Goal: Task Accomplishment & Management: Complete application form

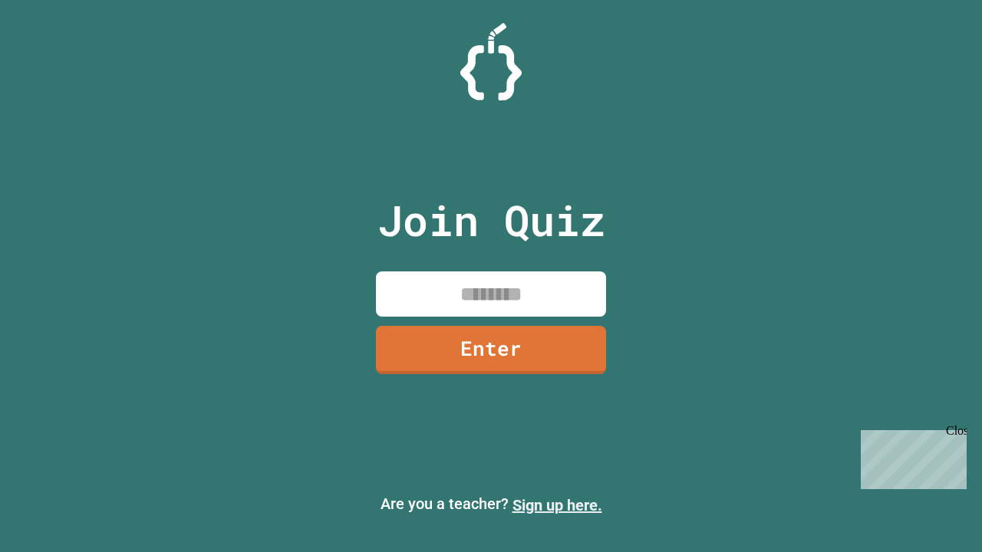
click at [557, 505] on link "Sign up here." at bounding box center [557, 505] width 90 height 18
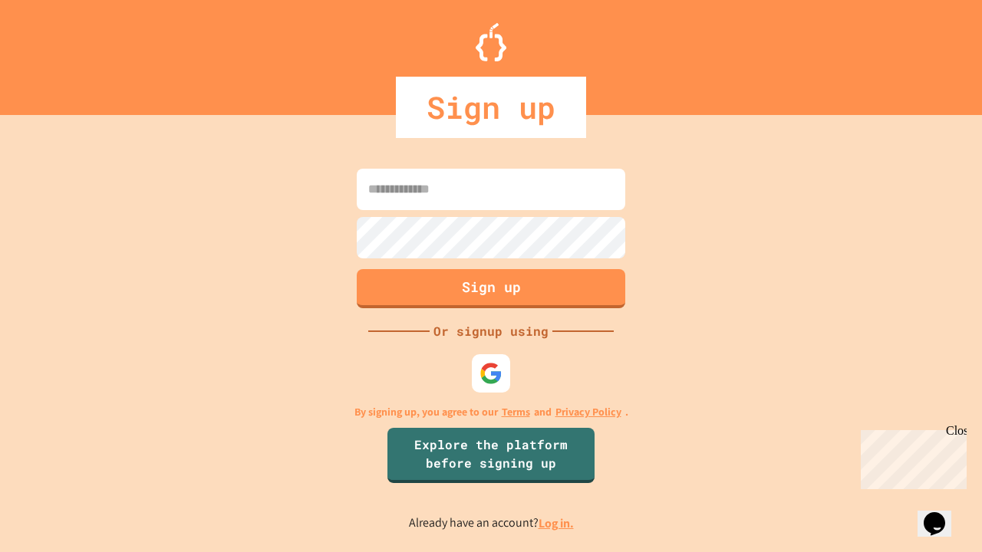
click at [557, 523] on link "Log in." at bounding box center [555, 523] width 35 height 16
